Goal: Information Seeking & Learning: Learn about a topic

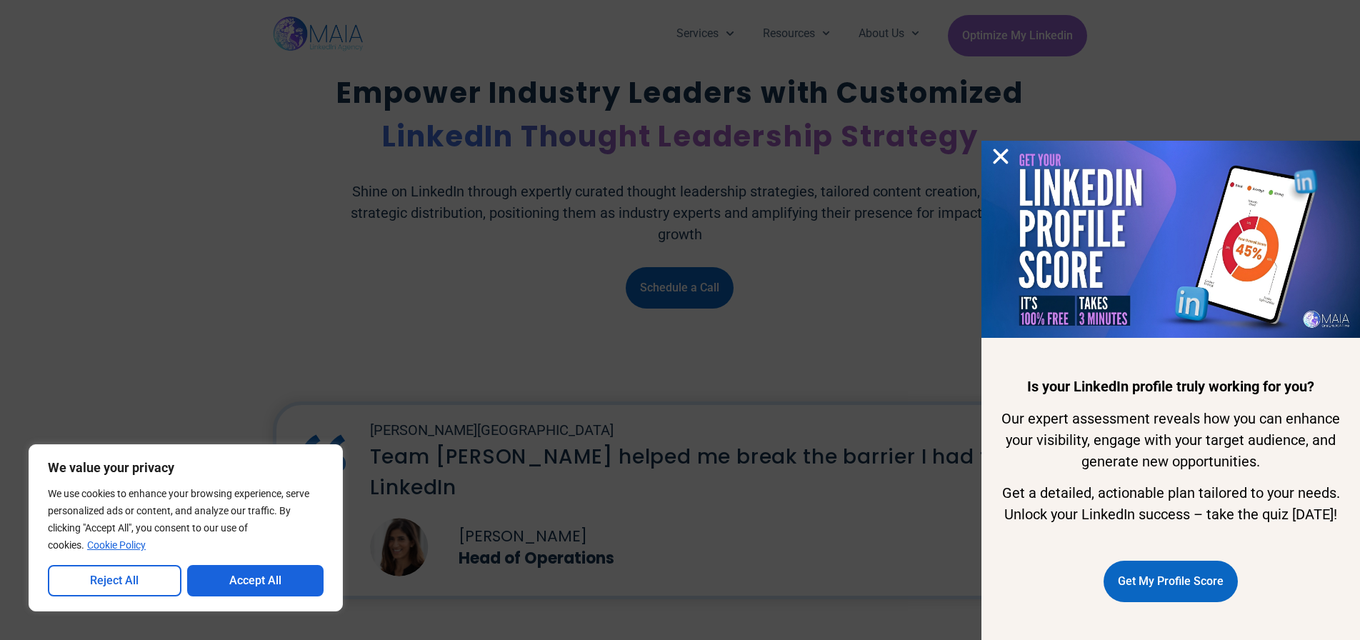
drag, startPoint x: 1002, startPoint y: 153, endPoint x: 947, endPoint y: 186, distance: 64.4
click at [256, 578] on button "Accept All" at bounding box center [255, 580] width 137 height 31
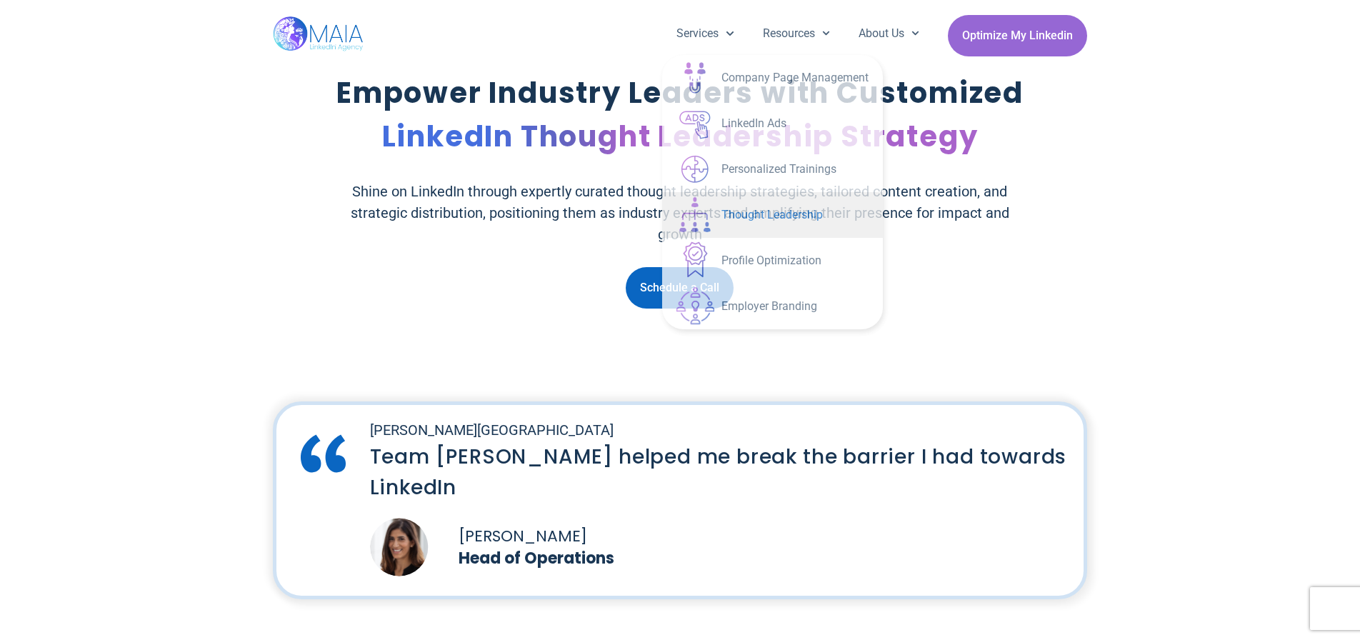
click at [479, 237] on p "Shine on LinkedIn through expertly curated thought leadership strategies, tailo…" at bounding box center [680, 213] width 672 height 64
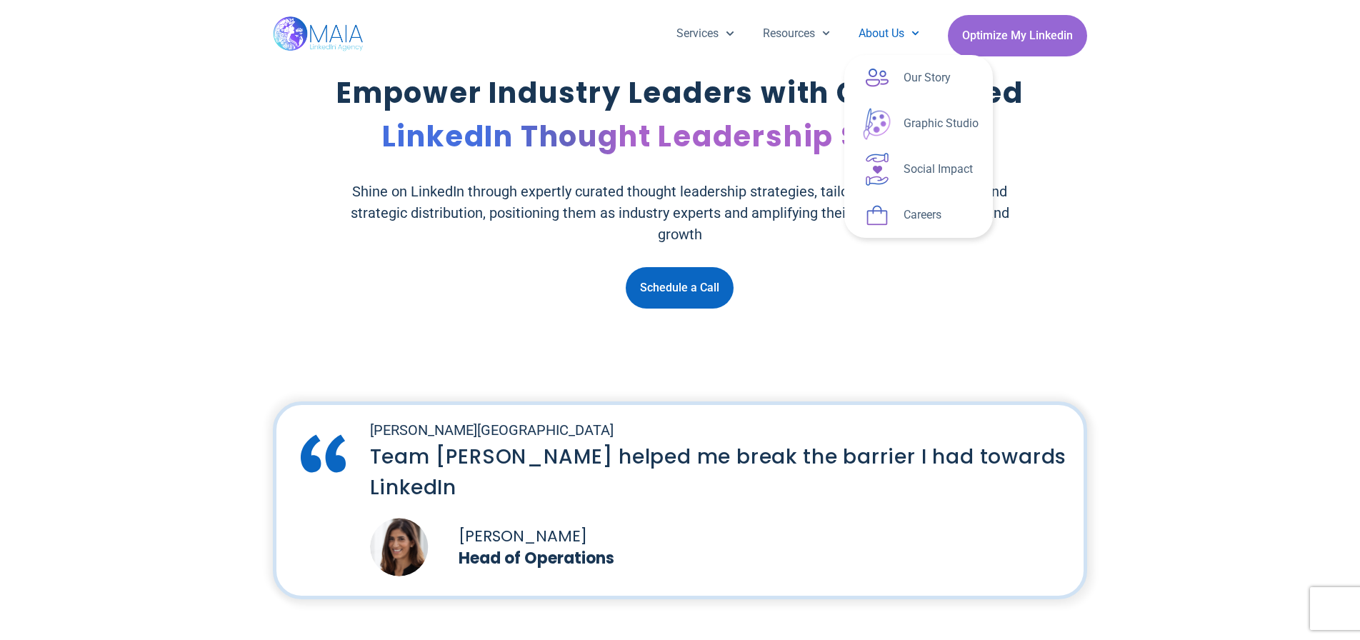
click at [899, 42] on link "About Us" at bounding box center [888, 33] width 89 height 37
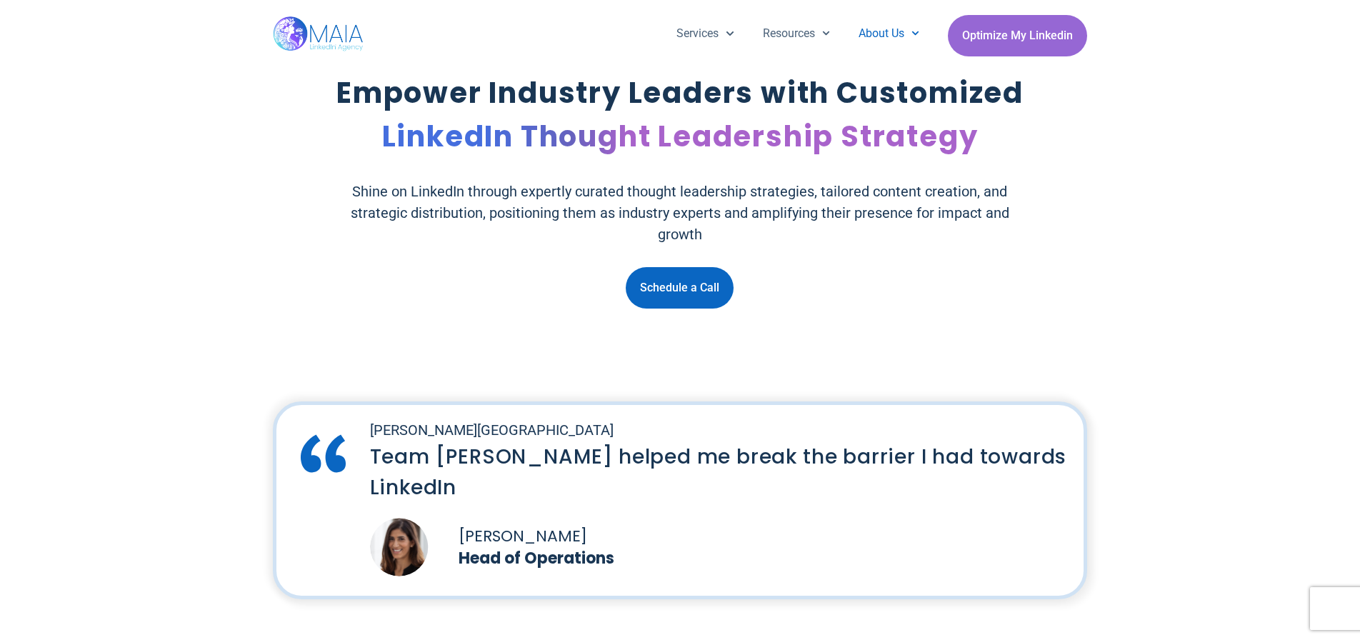
click at [912, 30] on icon "Menu" at bounding box center [916, 33] width 8 height 8
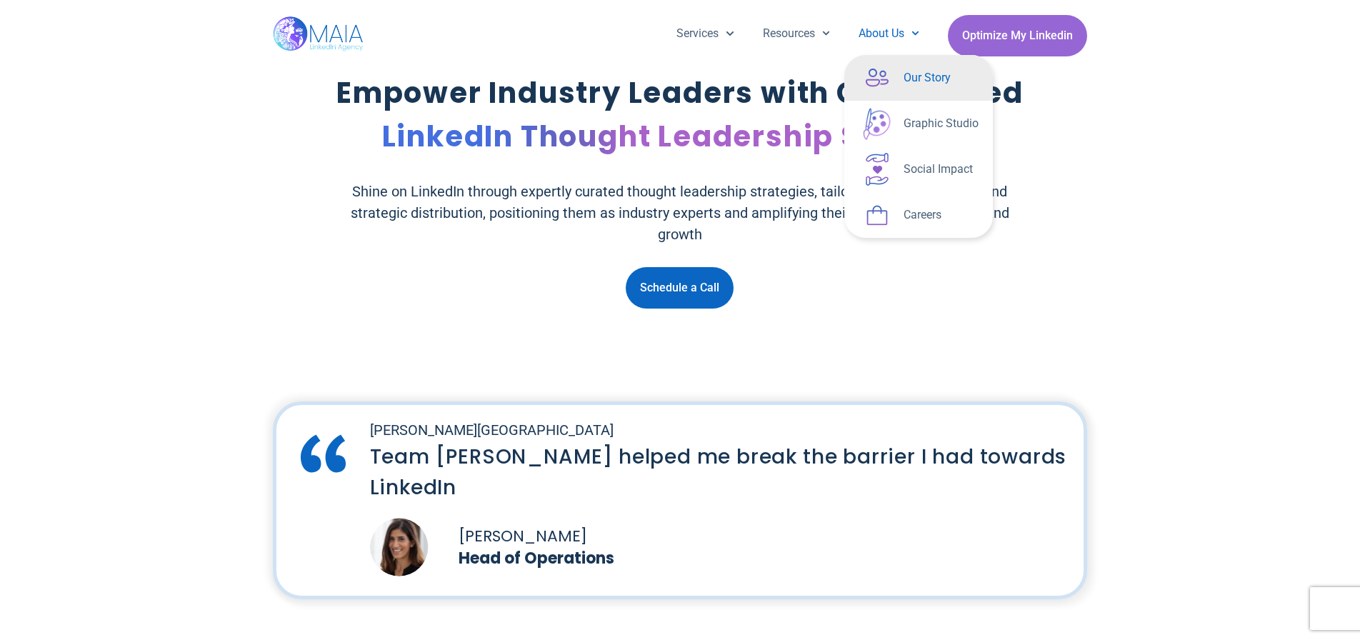
click at [907, 76] on link "Our Story" at bounding box center [918, 78] width 149 height 46
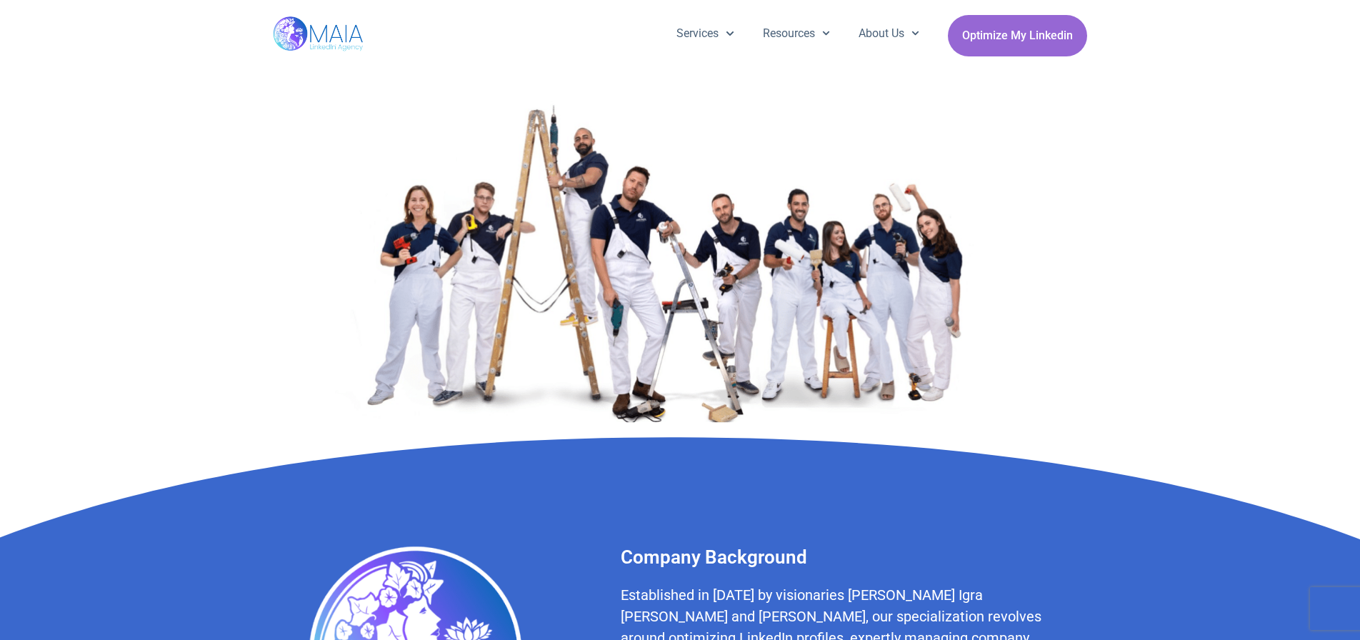
scroll to position [446, 0]
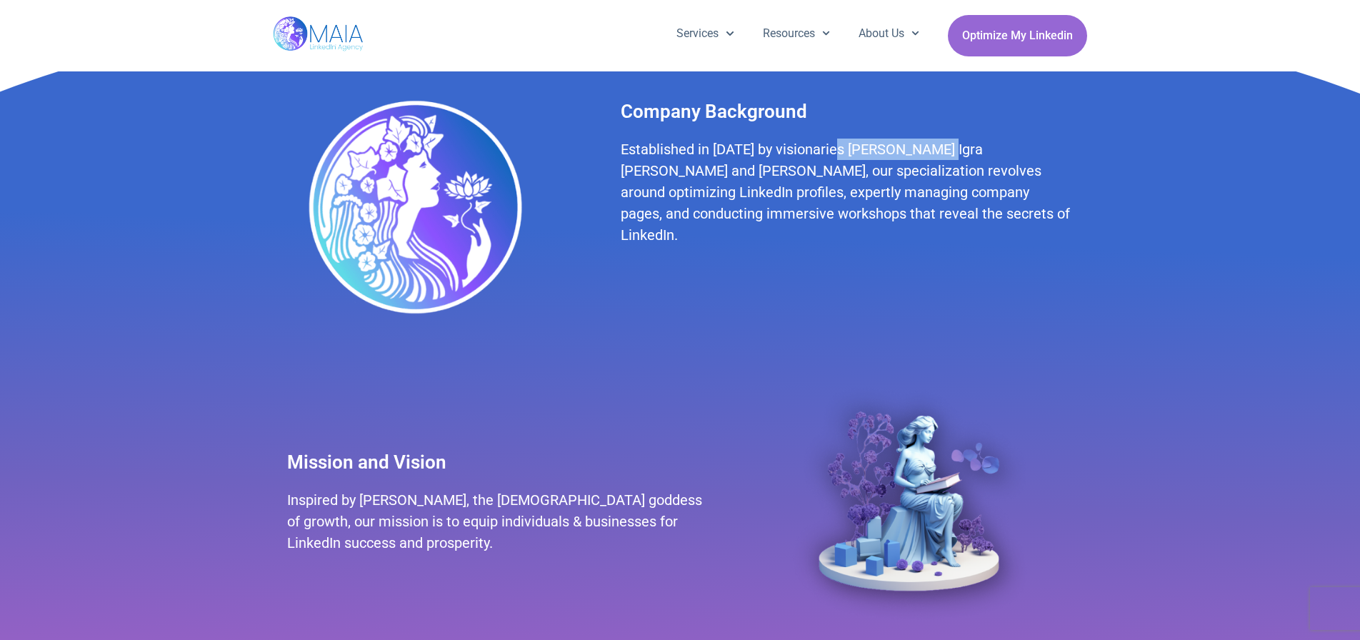
drag, startPoint x: 837, startPoint y: 149, endPoint x: 923, endPoint y: 146, distance: 86.5
click at [923, 146] on h2 "Established in 2019 by visionaries Eli Igra Serfaty and Shay Thieberg, our spec…" at bounding box center [847, 192] width 452 height 107
copy h2 "Eli Igra Serfaty"
drag, startPoint x: 957, startPoint y: 147, endPoint x: 1039, endPoint y: 146, distance: 82.9
click at [1041, 146] on h2 "Established in 2019 by visionaries Eli Igra Serfaty and Shay Thieberg, our spec…" at bounding box center [847, 192] width 452 height 107
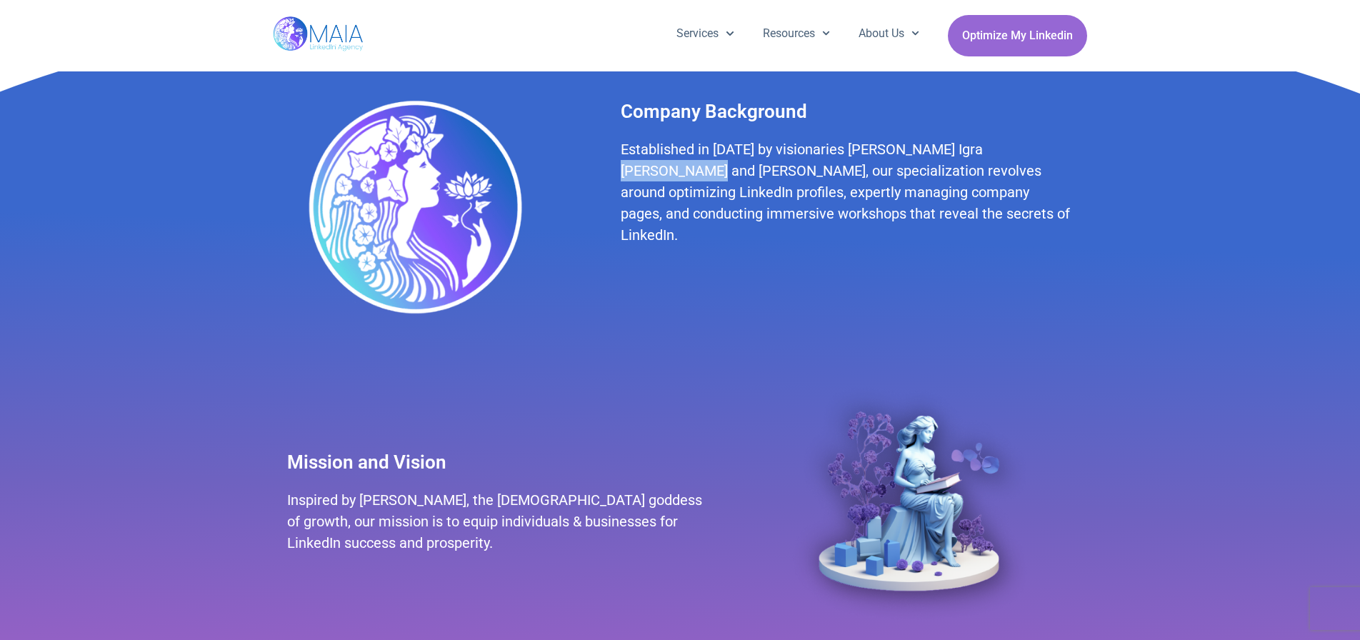
drag, startPoint x: 1045, startPoint y: 149, endPoint x: 954, endPoint y: 151, distance: 90.8
click at [954, 151] on h2 "Established in 2019 by visionaries Eli Igra Serfaty and Shay Thieberg, our spec…" at bounding box center [847, 192] width 452 height 107
copy h2 "Shay Thieberg"
